Goal: Information Seeking & Learning: Learn about a topic

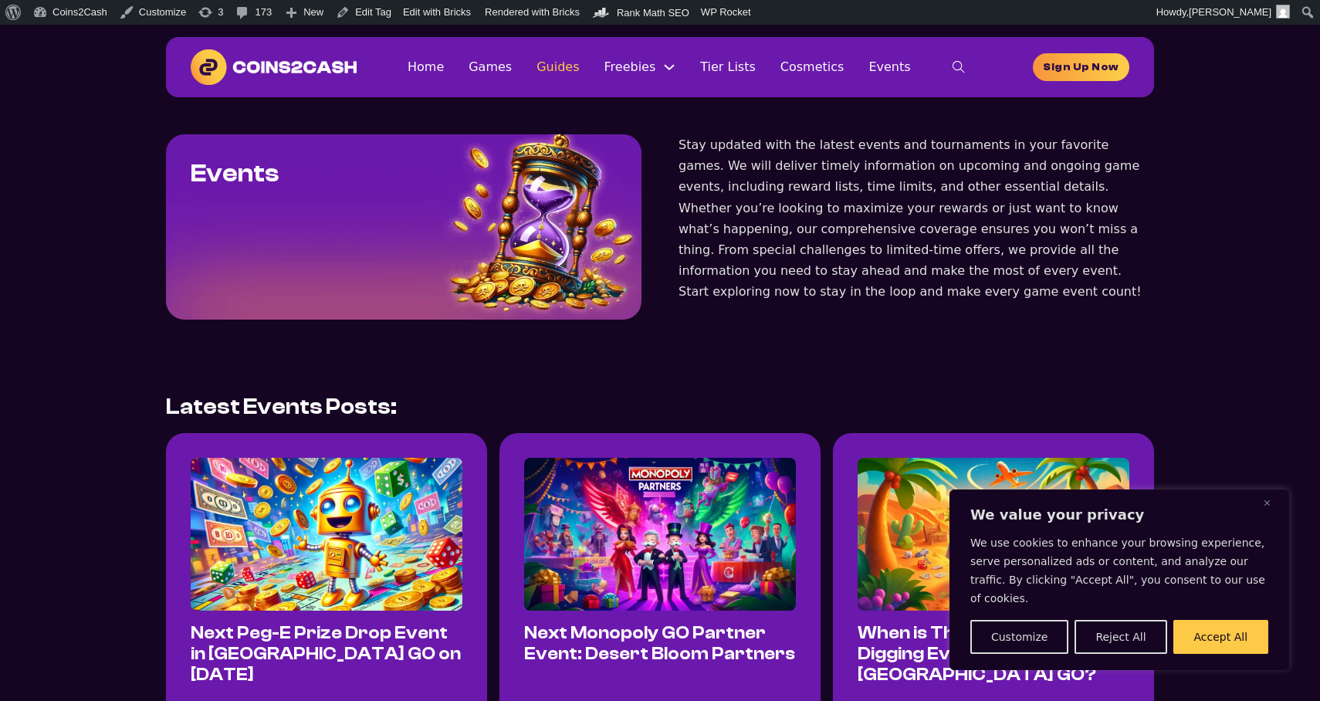
click at [578, 69] on link "Guides" at bounding box center [558, 66] width 42 height 21
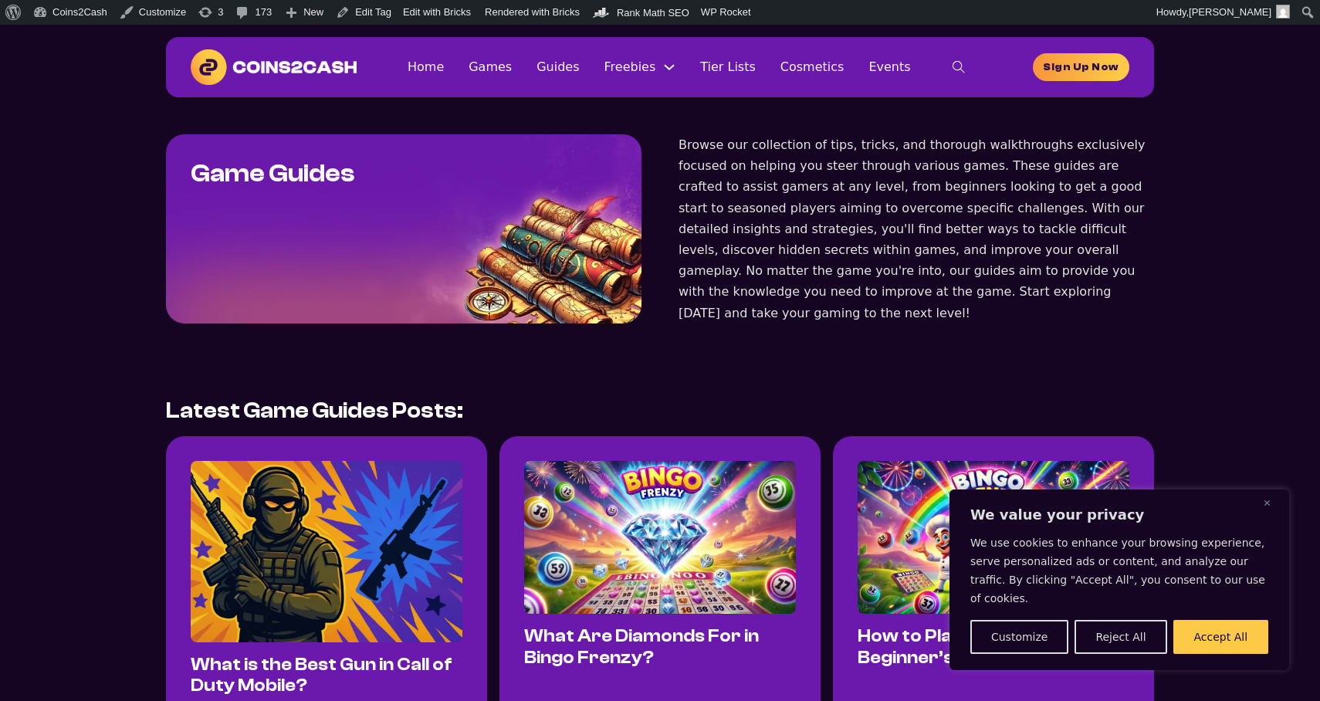
click at [737, 66] on link "Tier Lists" at bounding box center [728, 66] width 56 height 21
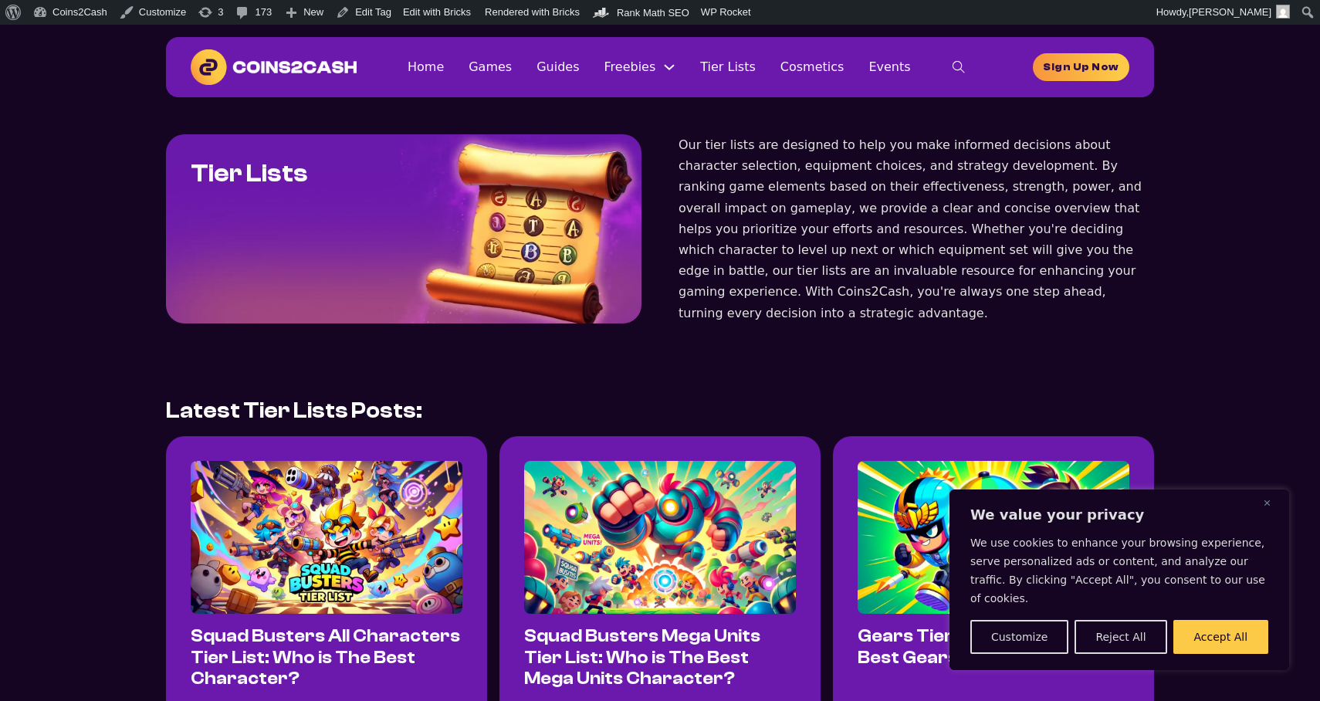
click at [831, 71] on link "Cosmetics" at bounding box center [812, 66] width 64 height 21
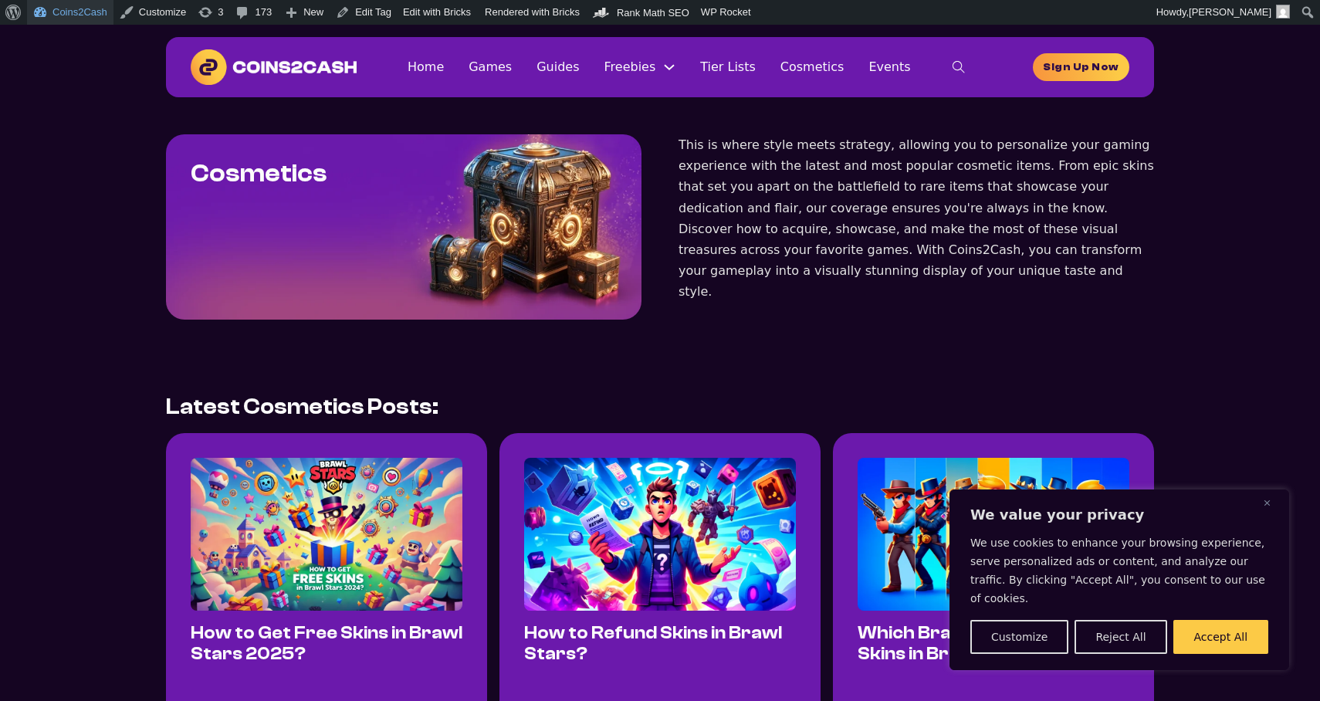
click at [93, 18] on link "Coins2Cash" at bounding box center [70, 12] width 86 height 25
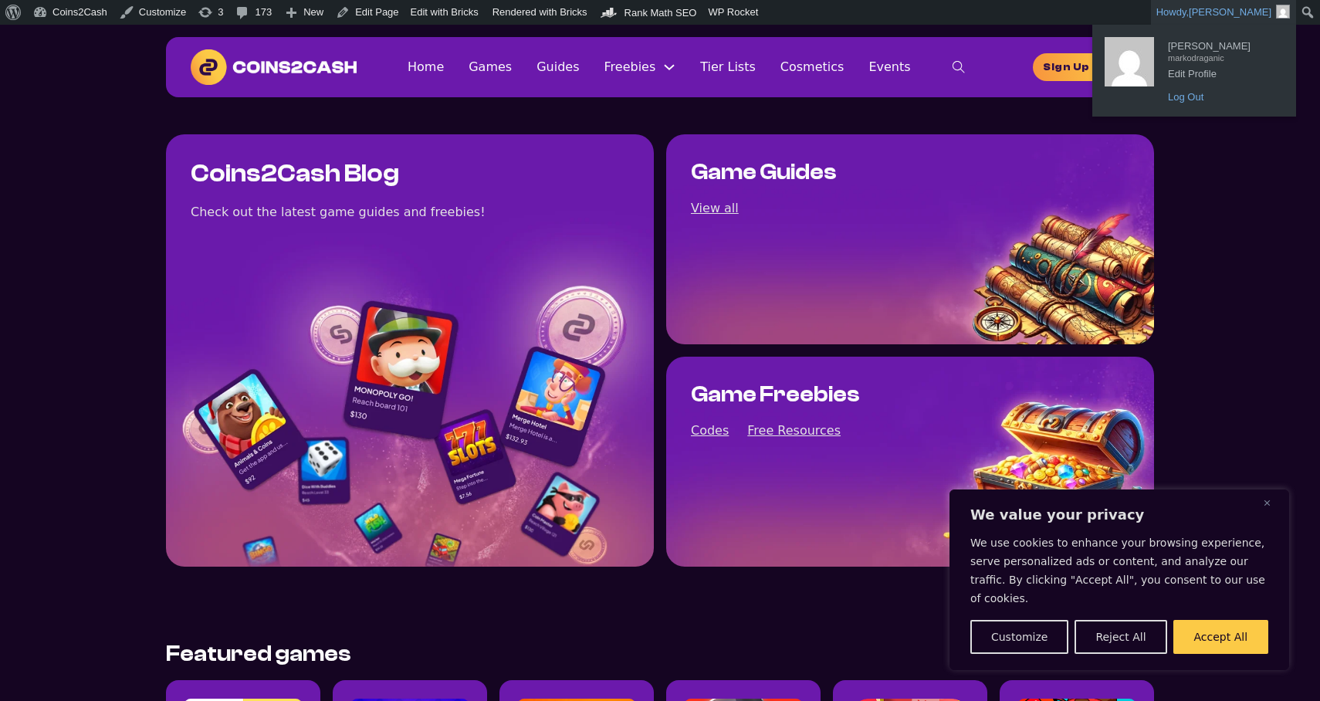
click at [1192, 93] on link "Log Out" at bounding box center [1222, 97] width 124 height 20
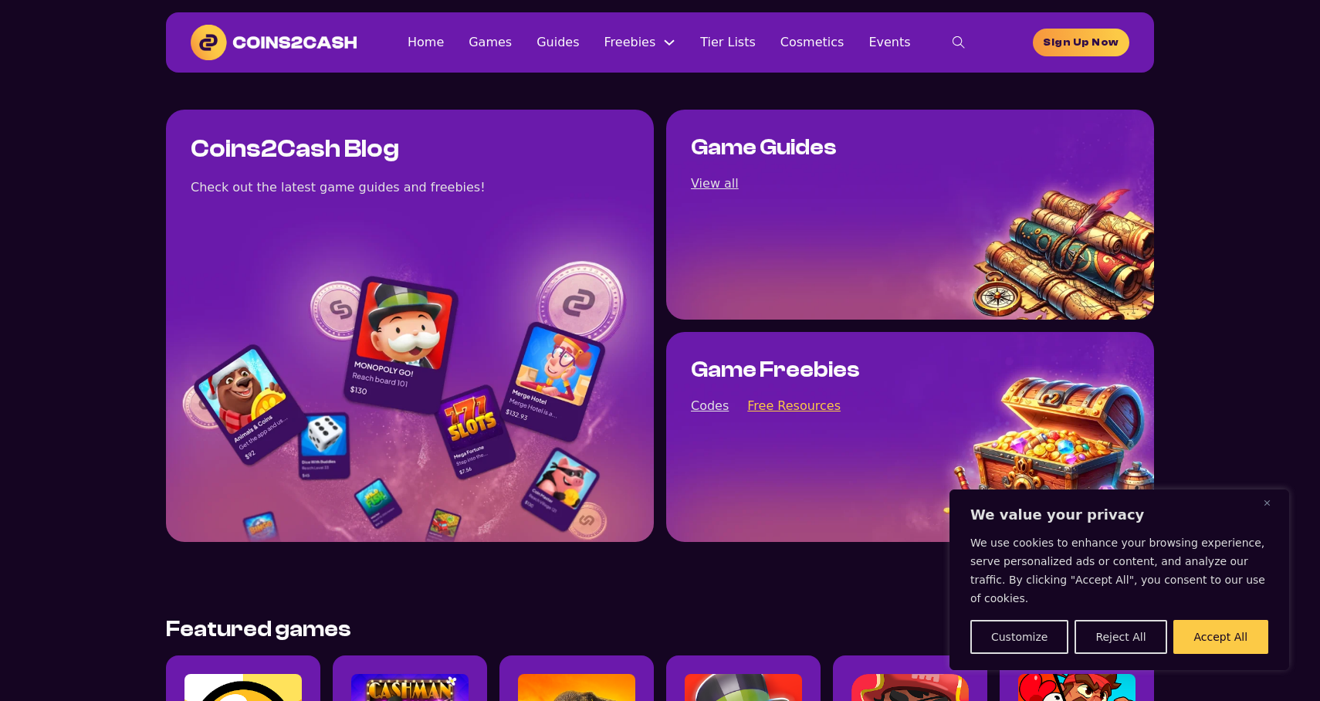
click at [779, 413] on link "Free Resources" at bounding box center [793, 405] width 93 height 21
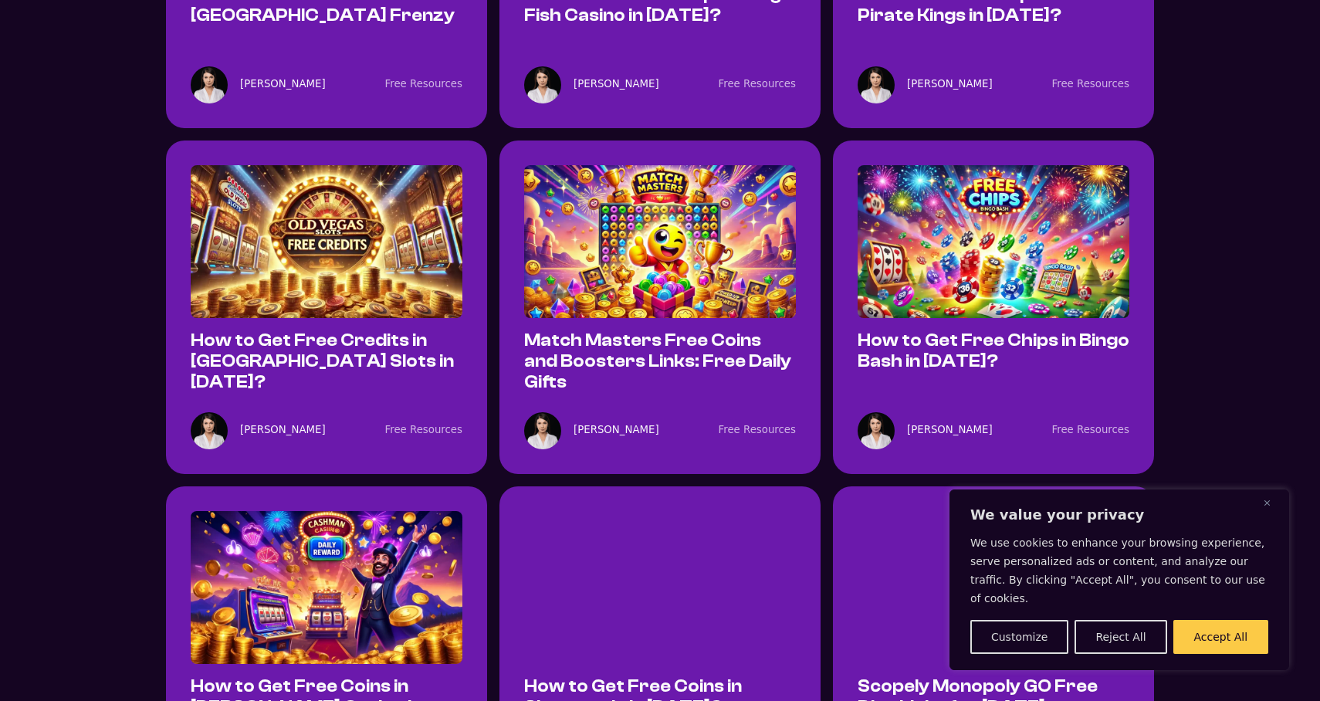
scroll to position [753, 0]
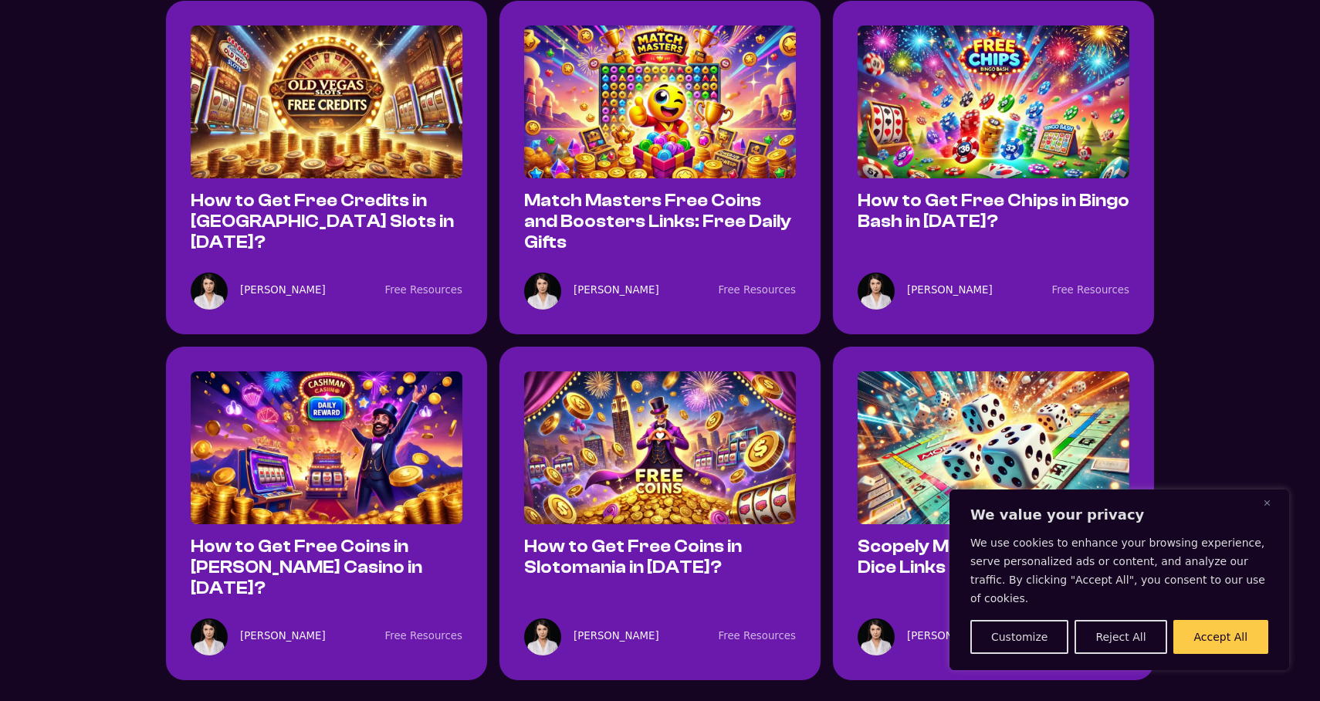
click at [675, 100] on img at bounding box center [660, 101] width 272 height 153
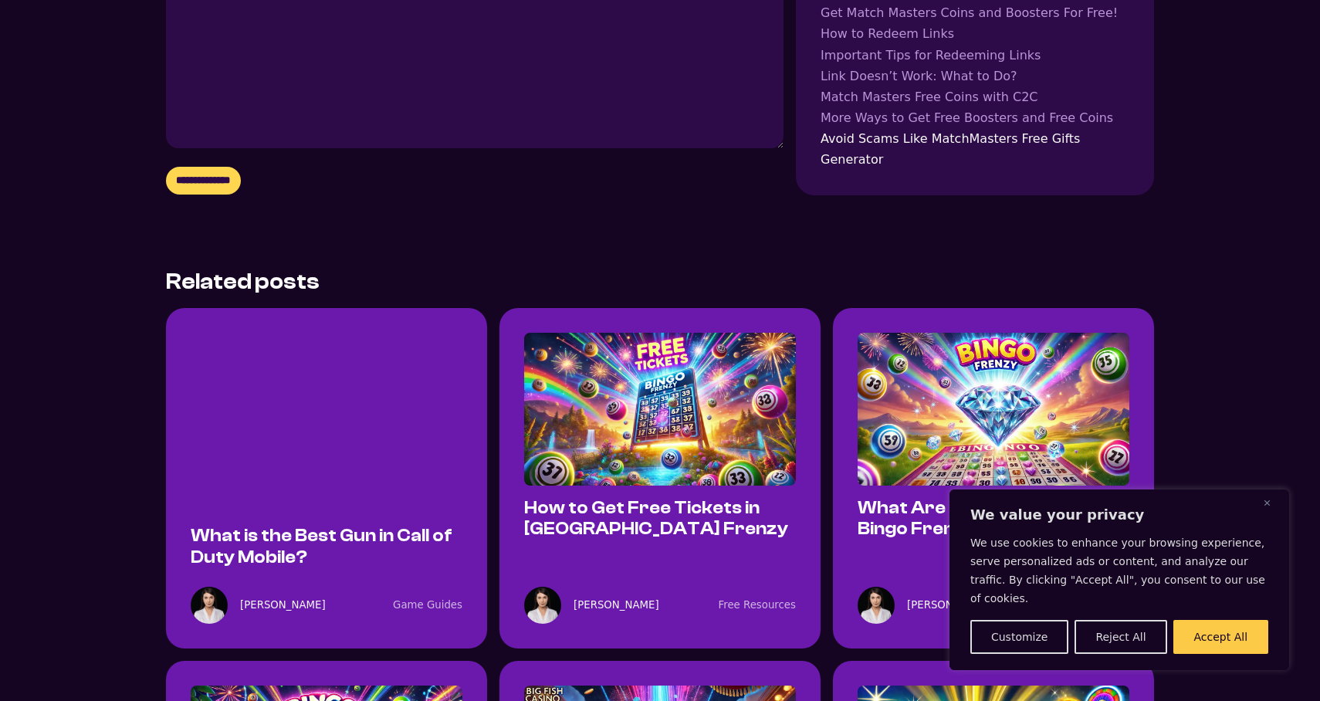
scroll to position [5622, 0]
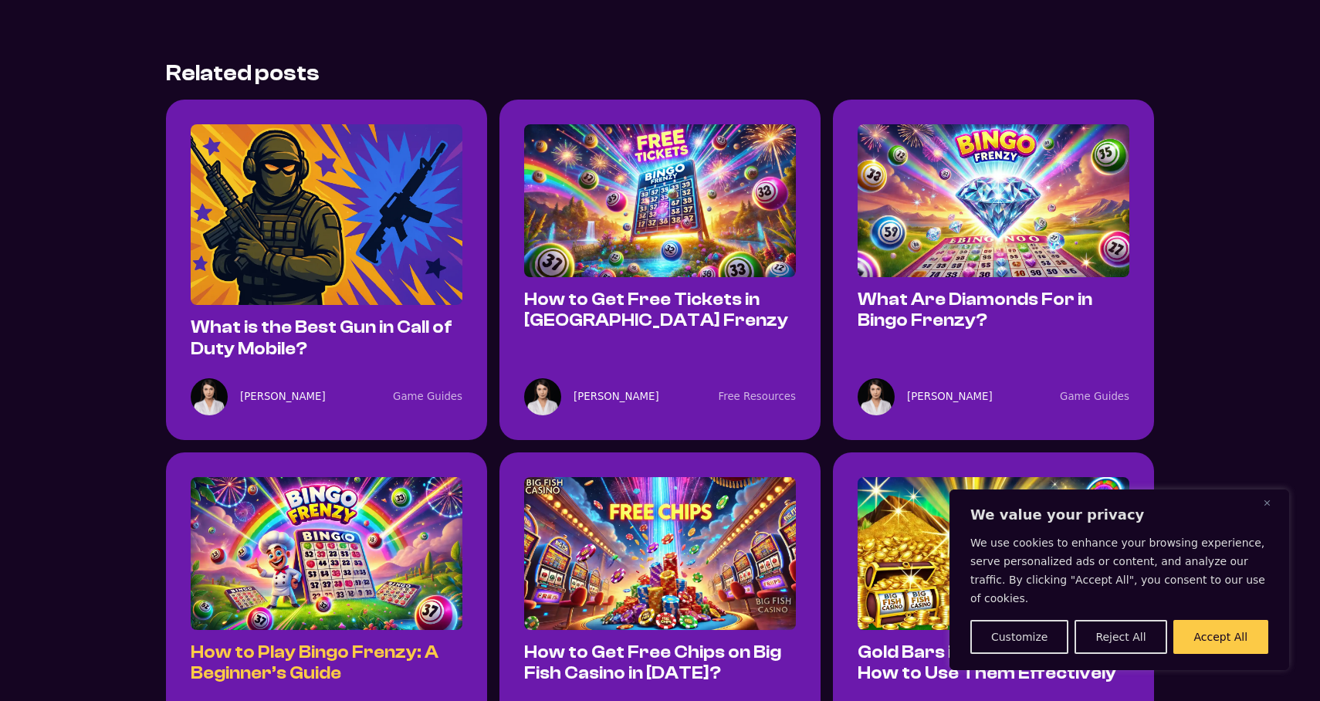
click at [310, 642] on link "How to Play Bingo Frenzy: A Beginner’s Guide" at bounding box center [315, 662] width 248 height 41
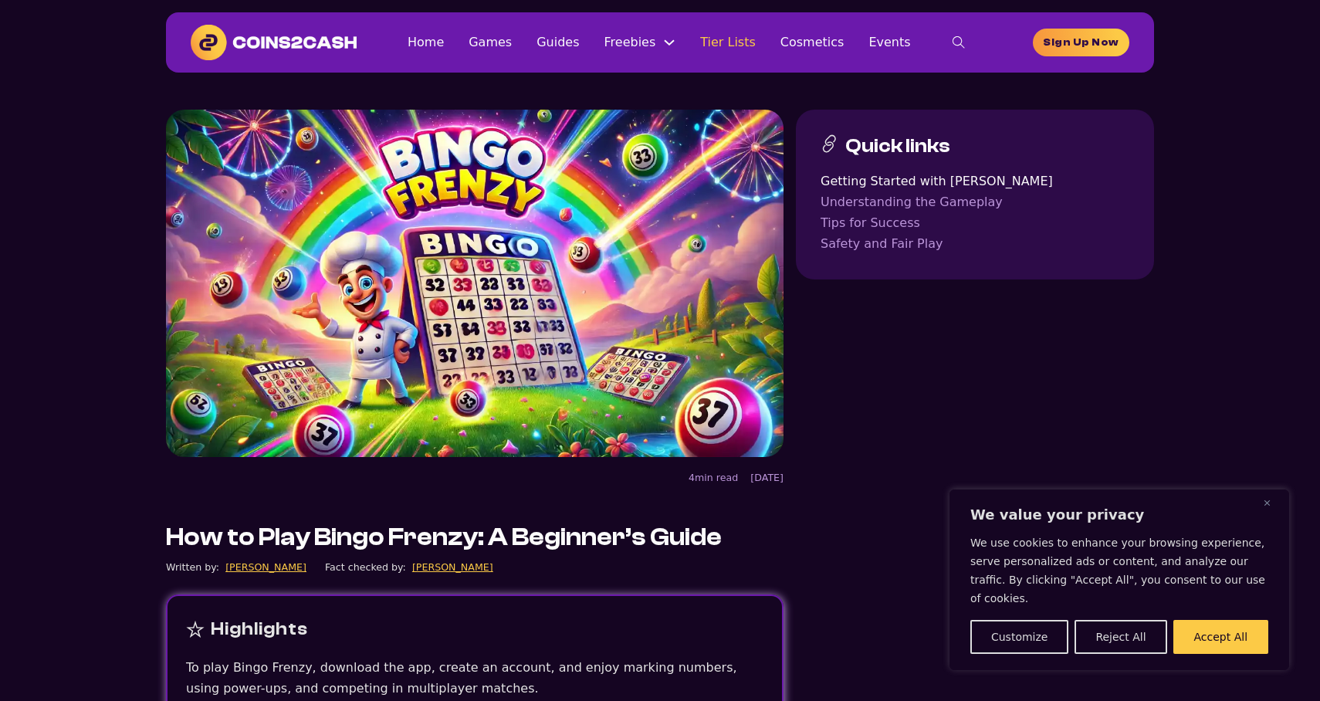
click at [707, 38] on link "Tier Lists" at bounding box center [728, 42] width 56 height 21
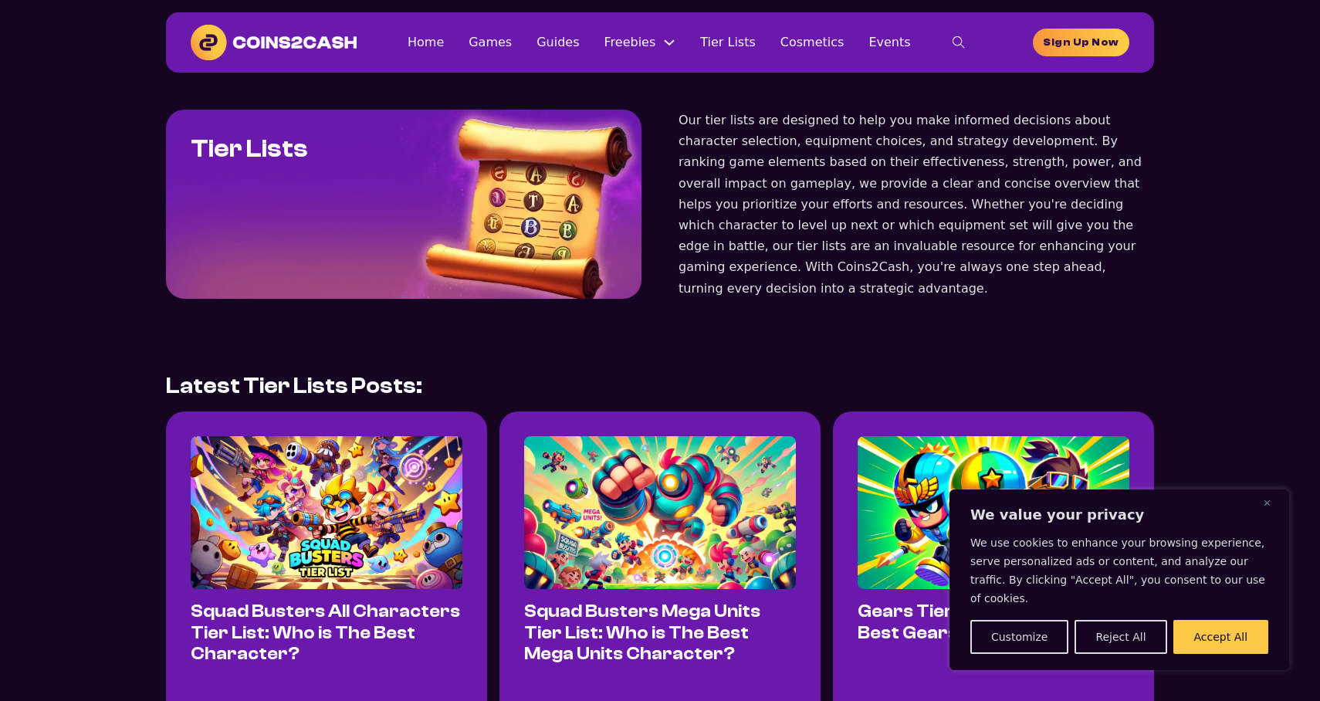
click at [436, 42] on link "Home" at bounding box center [426, 42] width 36 height 21
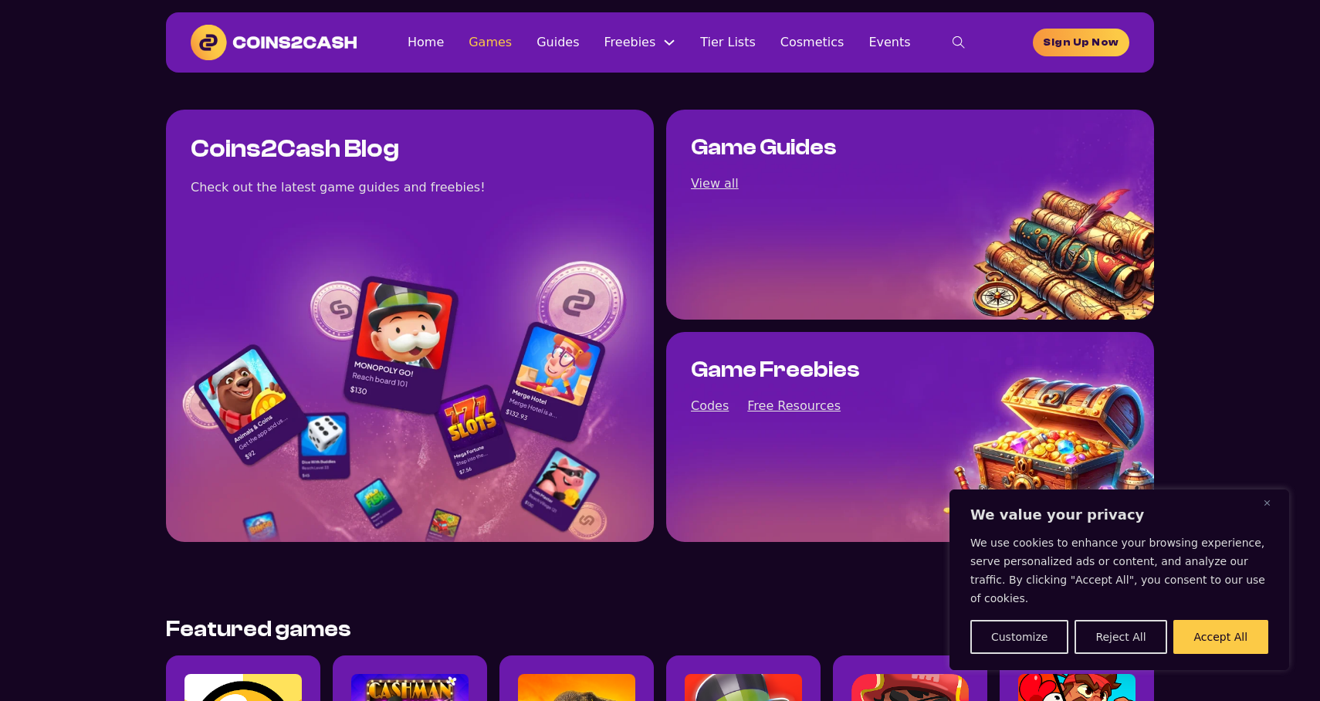
click at [512, 46] on link "Games" at bounding box center [490, 42] width 43 height 21
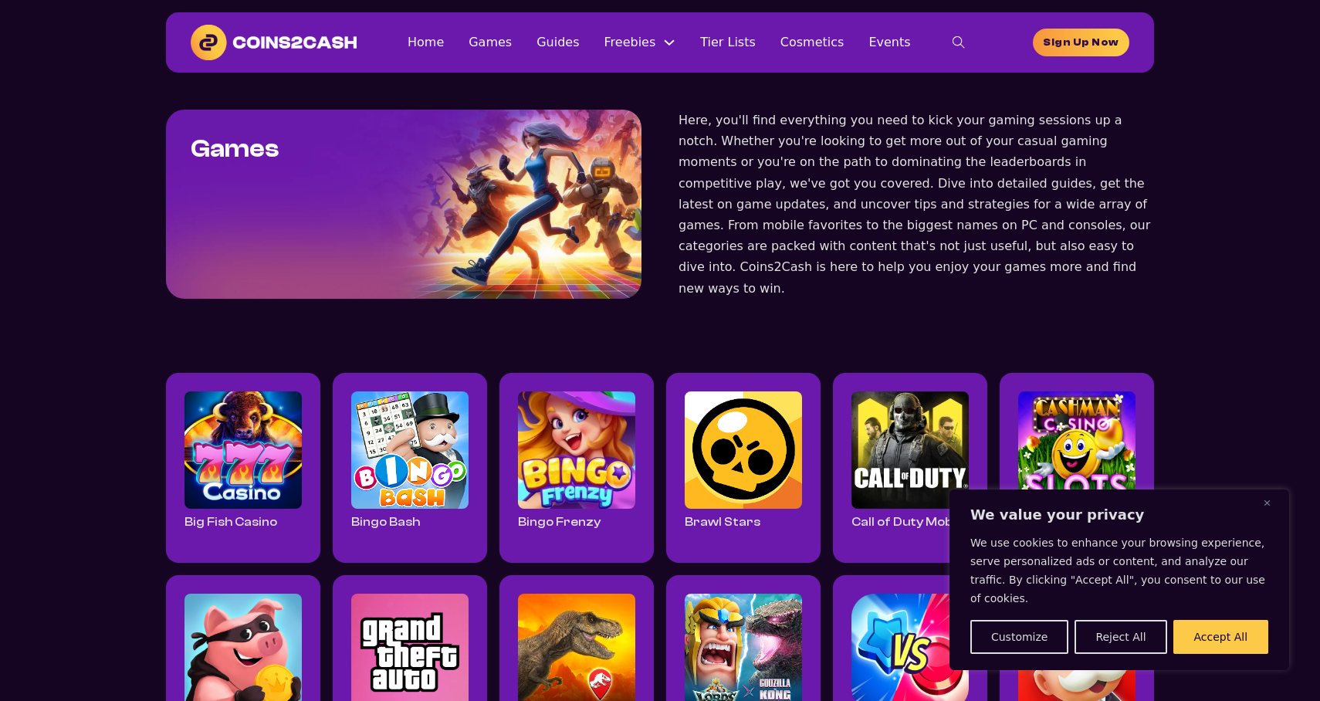
click at [157, 191] on section "Games Here, you'll find everything you need to kick your gaming sessions up a n…" at bounding box center [660, 204] width 1320 height 263
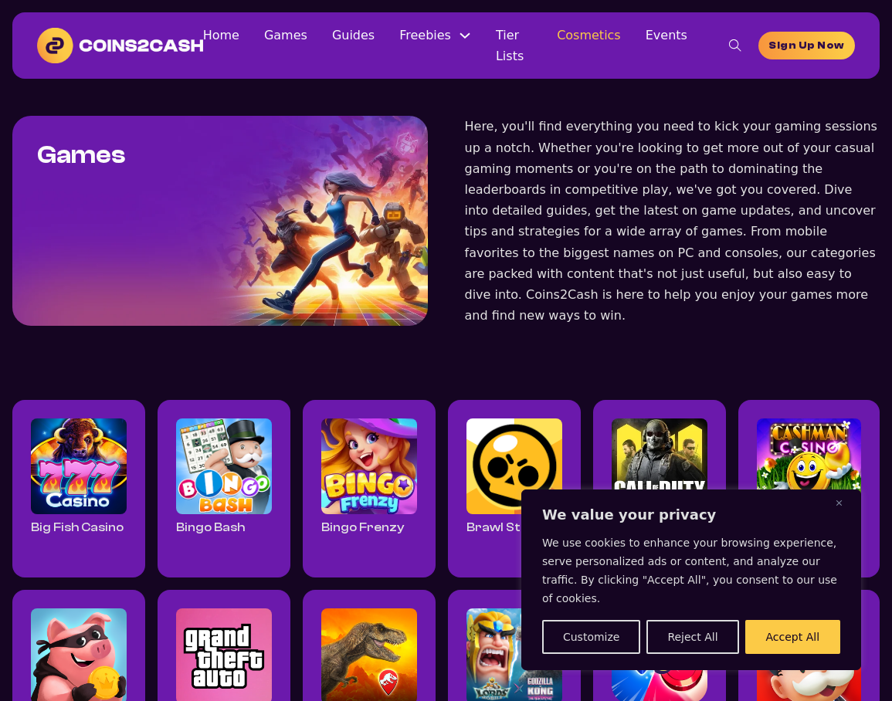
click at [572, 36] on link "Cosmetics" at bounding box center [589, 35] width 64 height 21
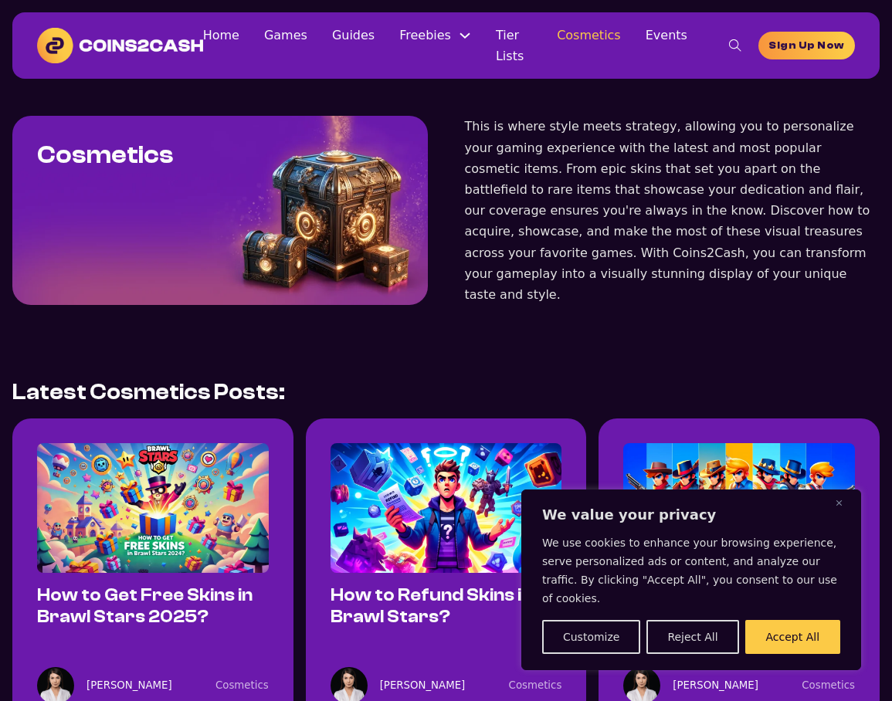
click at [601, 42] on link "Cosmetics" at bounding box center [589, 35] width 64 height 21
click at [482, 482] on img at bounding box center [446, 508] width 232 height 130
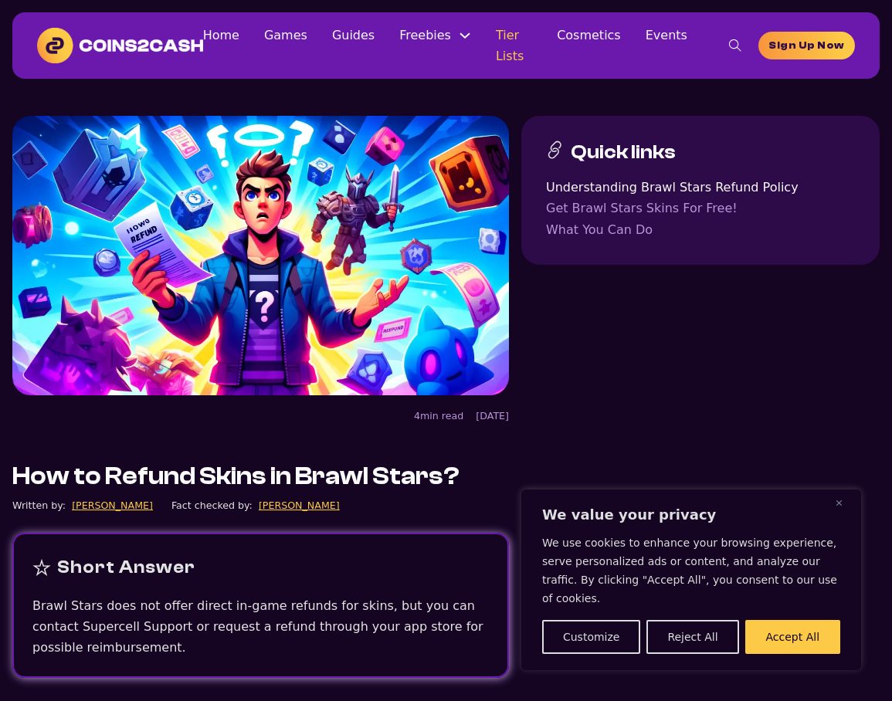
click at [521, 52] on link "Tier Lists" at bounding box center [514, 46] width 36 height 42
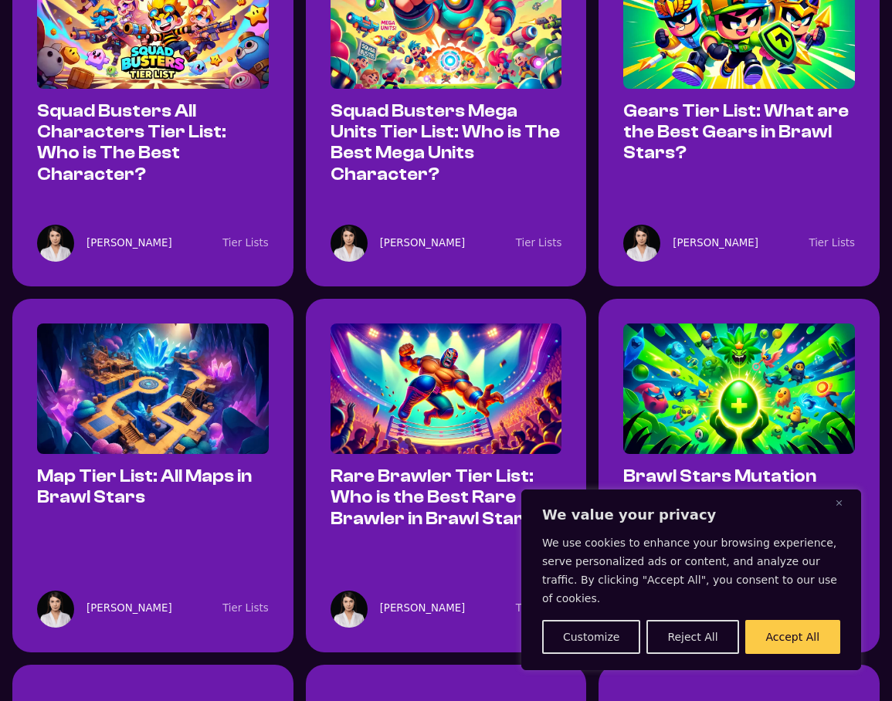
scroll to position [513, 0]
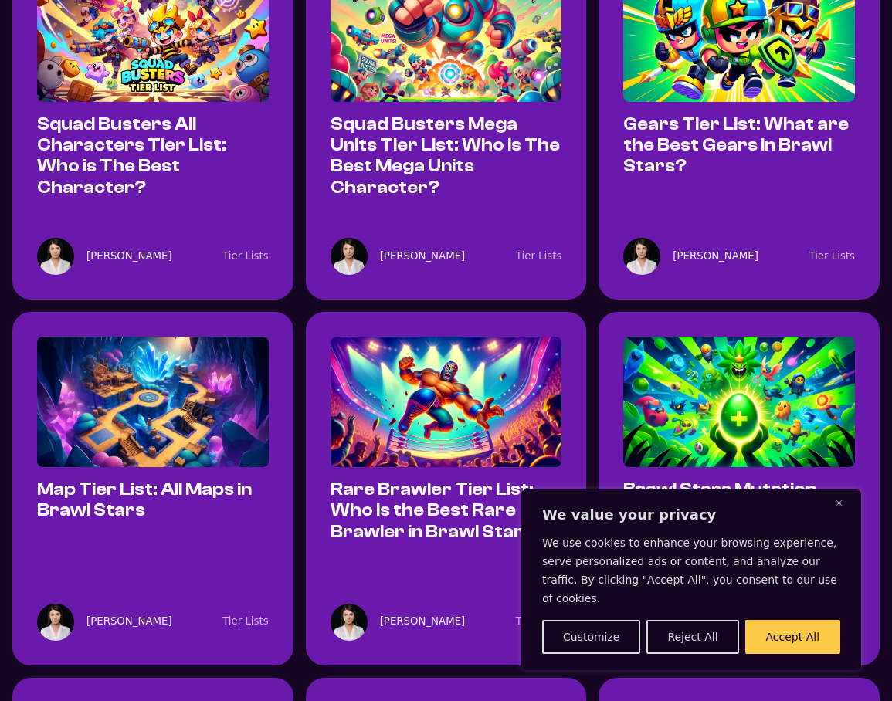
click at [670, 348] on img at bounding box center [739, 402] width 232 height 130
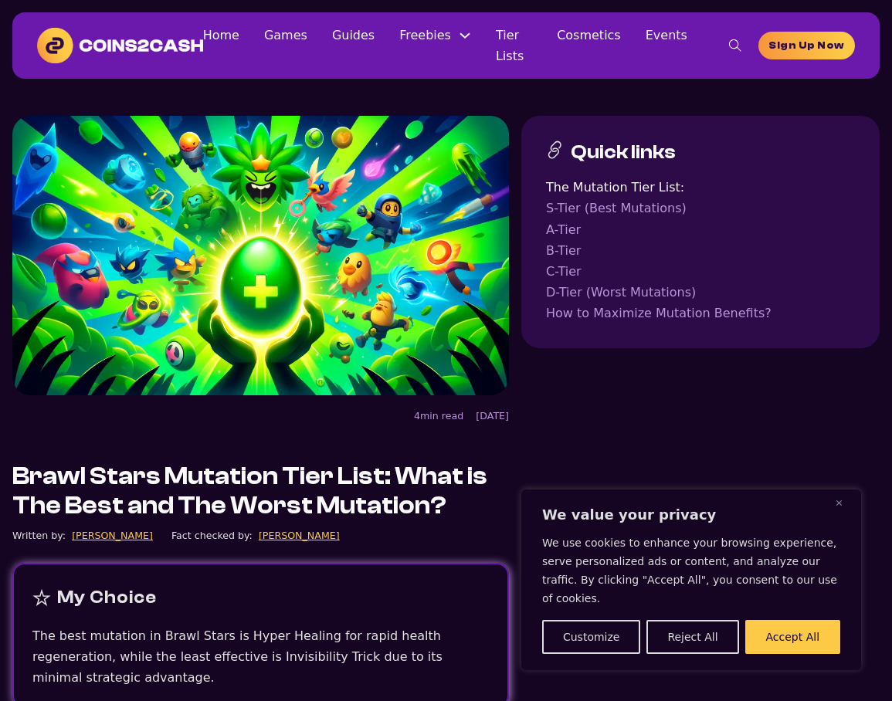
click at [155, 41] on img at bounding box center [120, 46] width 166 height 36
